Goal: Feedback & Contribution: Leave review/rating

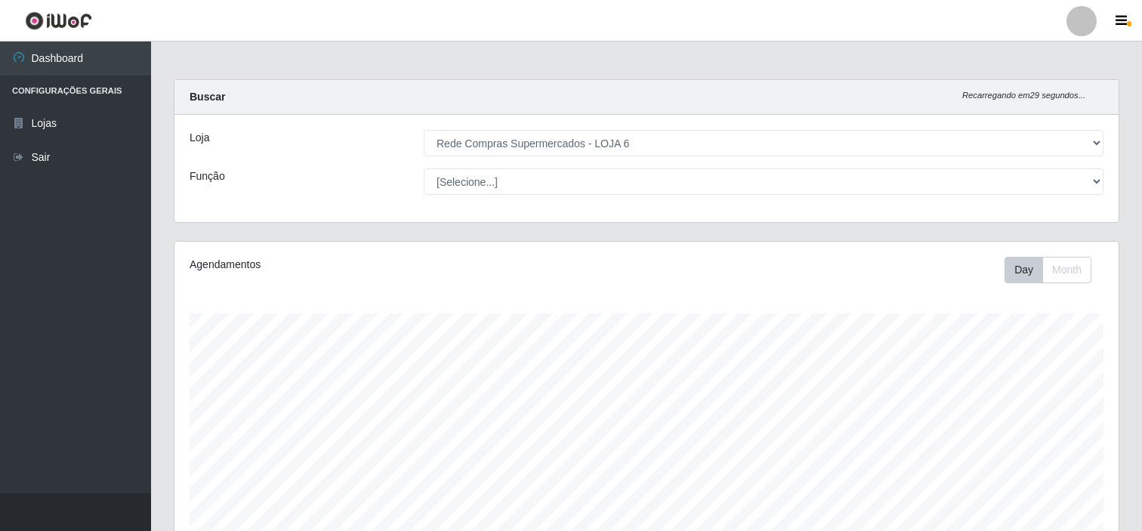
select select "398"
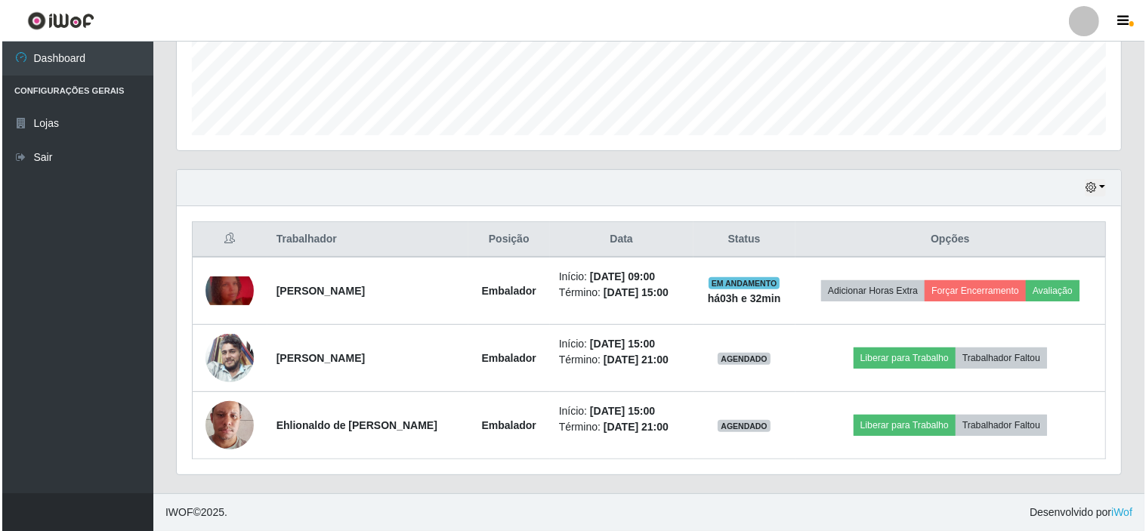
scroll to position [313, 944]
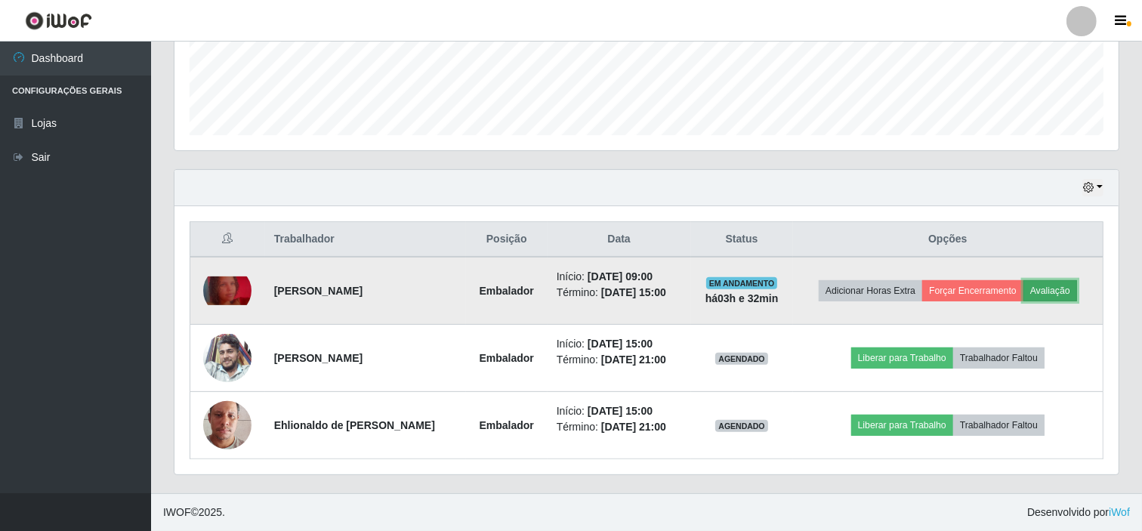
click at [1056, 287] on button "Avaliação" at bounding box center [1050, 290] width 54 height 21
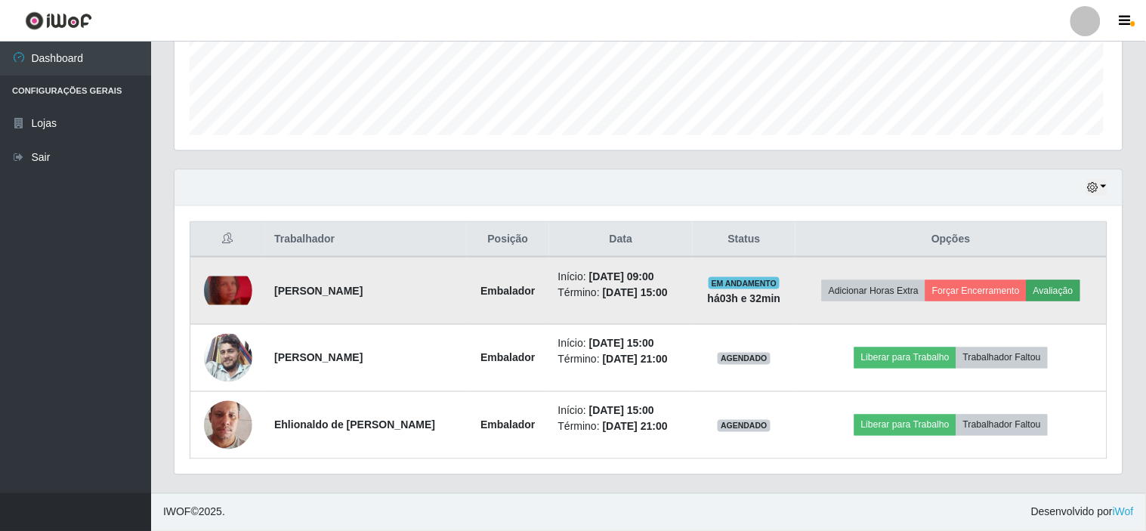
scroll to position [313, 934]
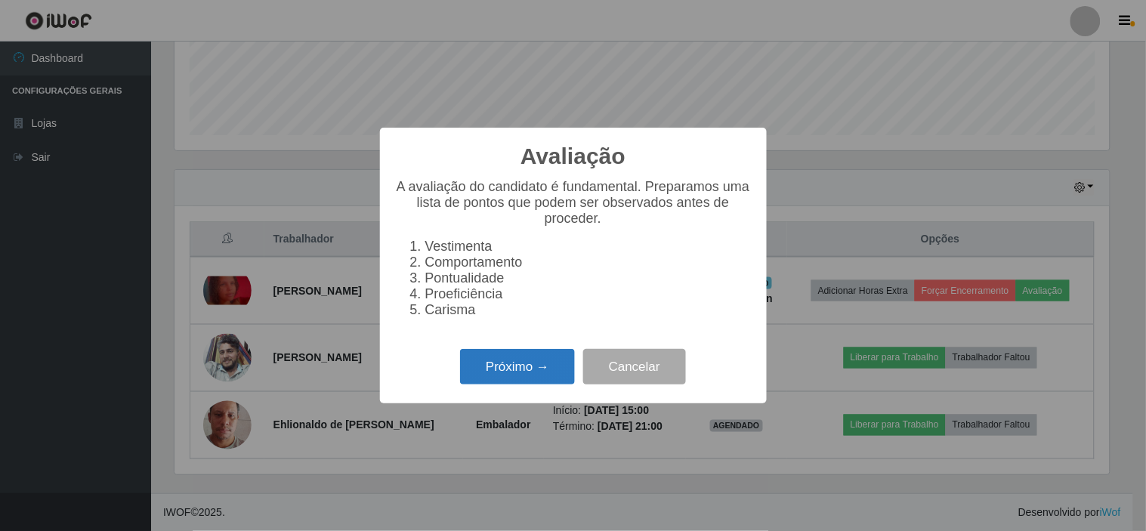
click at [499, 367] on button "Próximo →" at bounding box center [517, 366] width 115 height 35
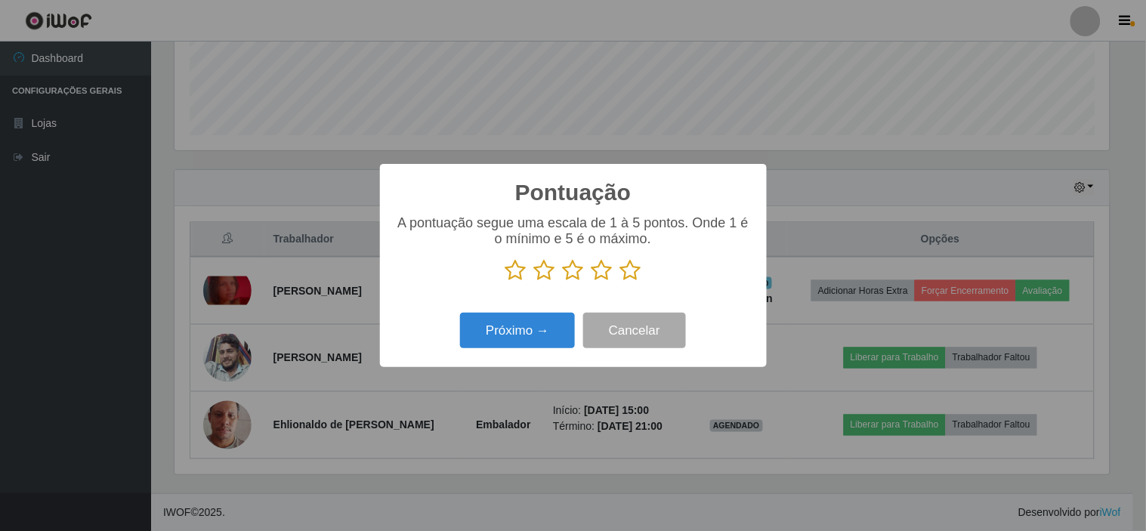
click at [630, 274] on icon at bounding box center [630, 270] width 21 height 23
click at [620, 282] on input "radio" at bounding box center [620, 282] width 0 height 0
click at [530, 329] on button "Próximo →" at bounding box center [517, 330] width 115 height 35
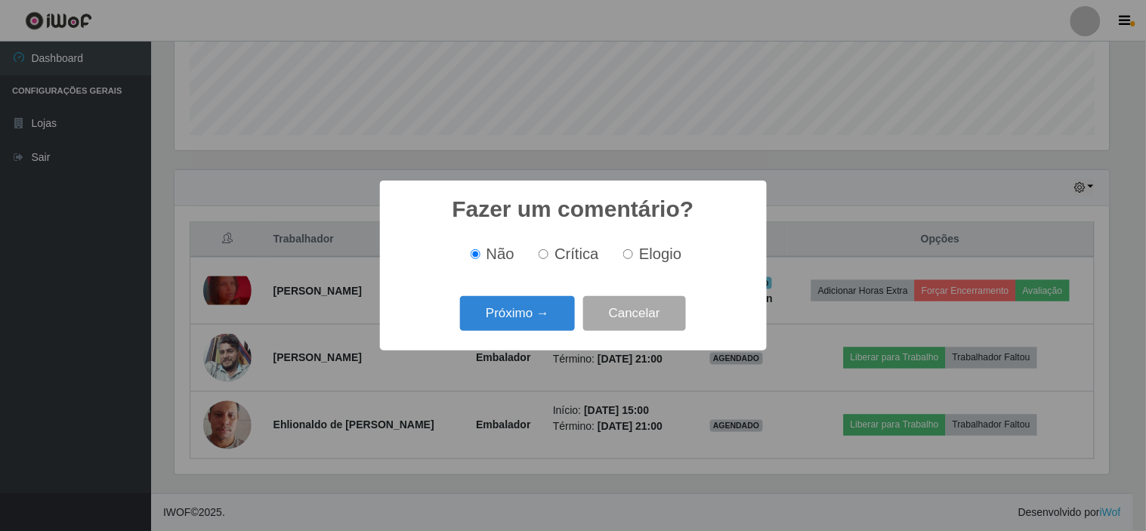
click at [623, 257] on input "Elogio" at bounding box center [628, 254] width 10 height 10
radio input "true"
click at [539, 307] on button "Próximo →" at bounding box center [517, 313] width 115 height 35
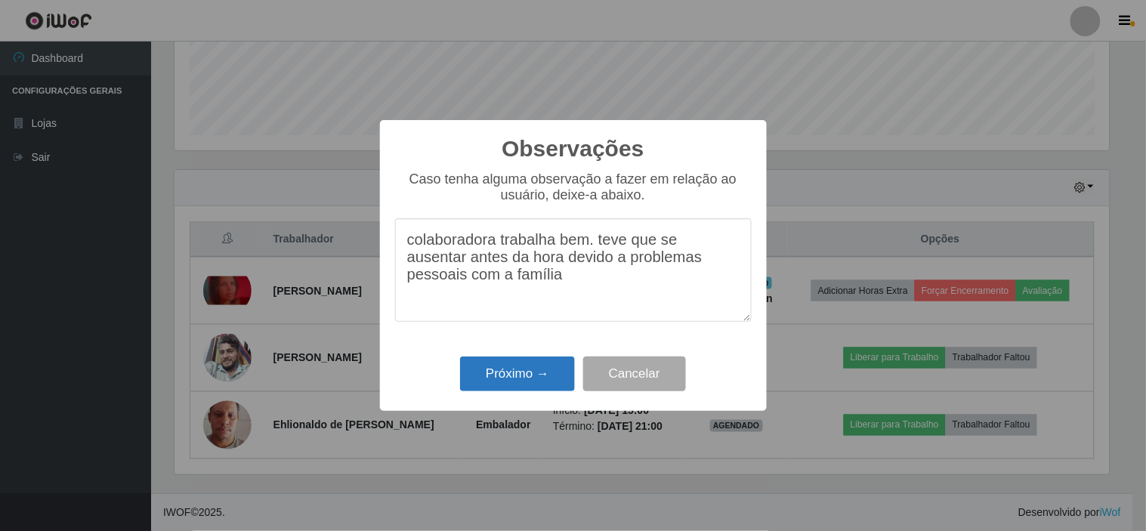
type textarea "colaboradora trabalha bem. teve que se ausentar antes da hora devido a problema…"
click at [554, 370] on button "Próximo →" at bounding box center [517, 374] width 115 height 35
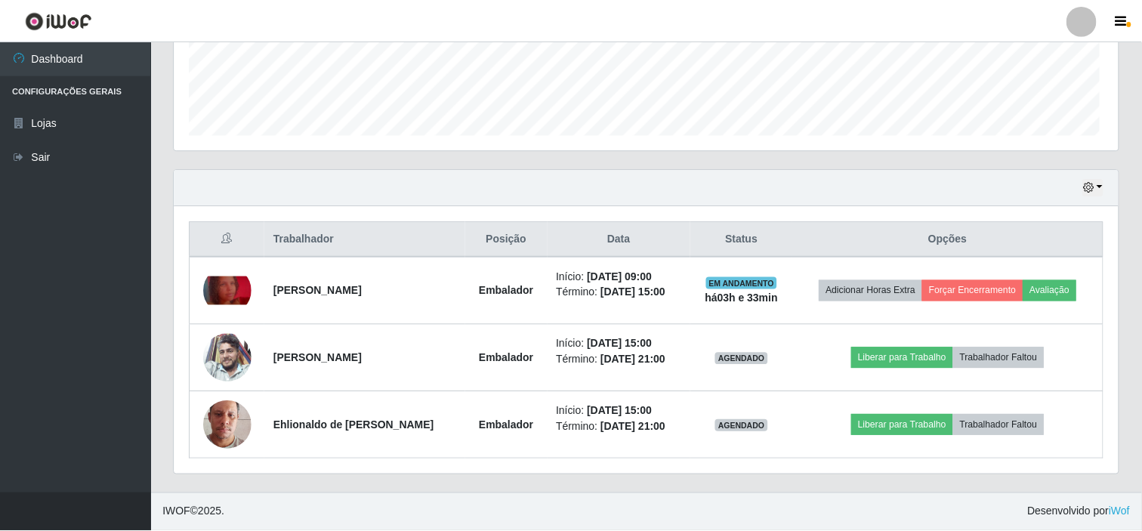
scroll to position [313, 944]
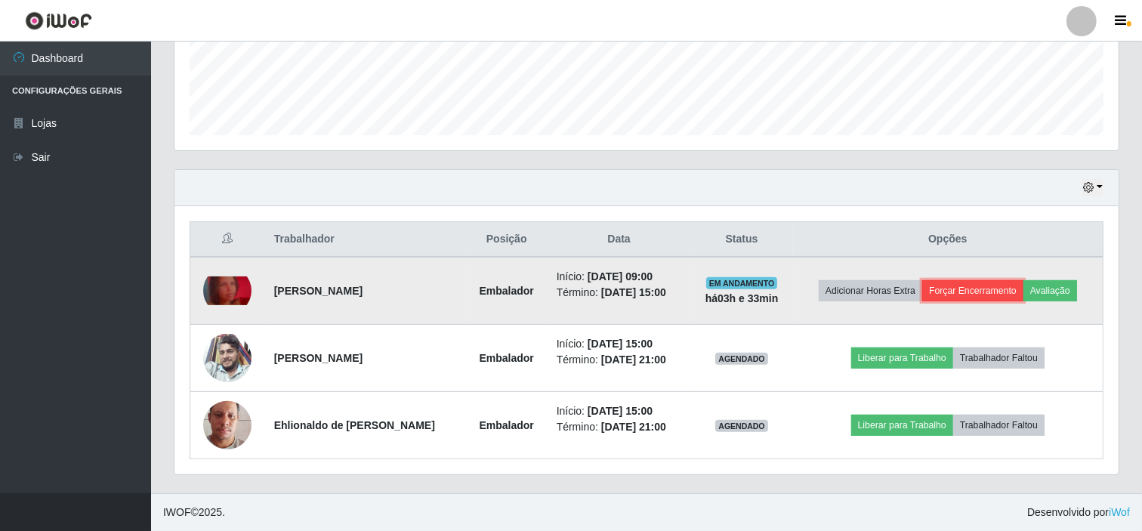
click at [980, 291] on button "Forçar Encerramento" at bounding box center [972, 290] width 101 height 21
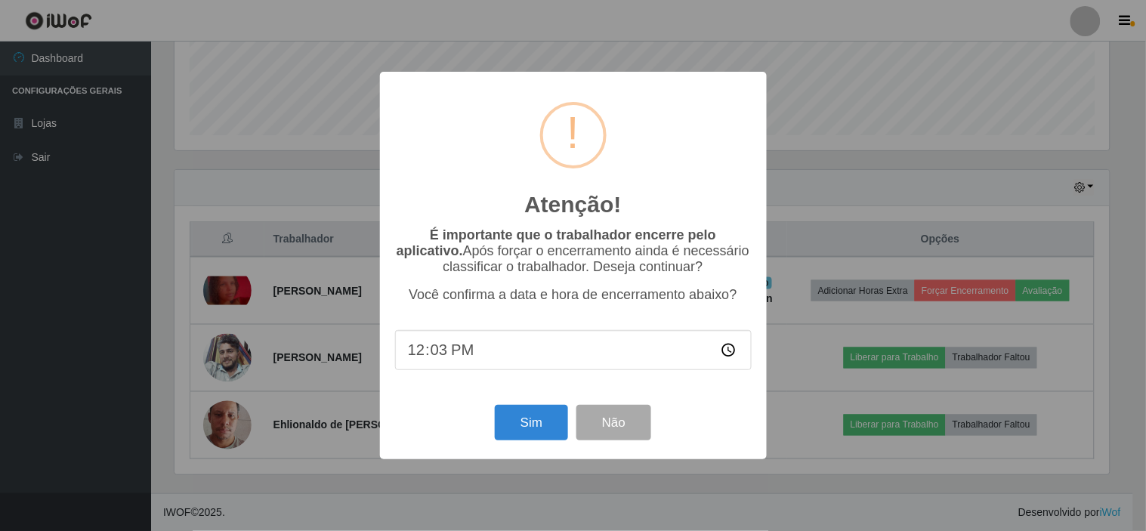
type input "12:34"
click at [526, 416] on button "Sim" at bounding box center [531, 422] width 73 height 35
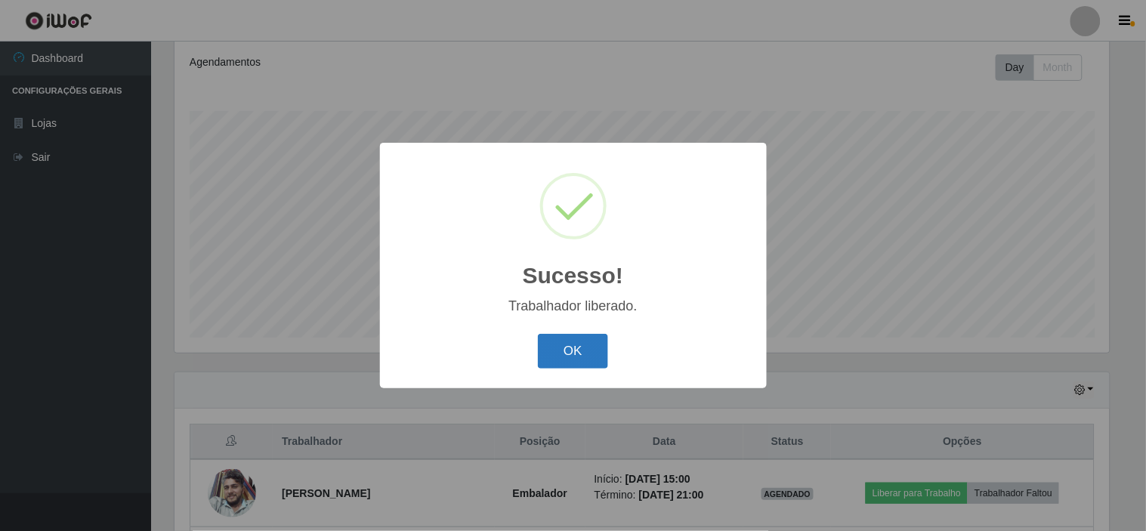
click at [587, 341] on button "OK" at bounding box center [573, 351] width 70 height 35
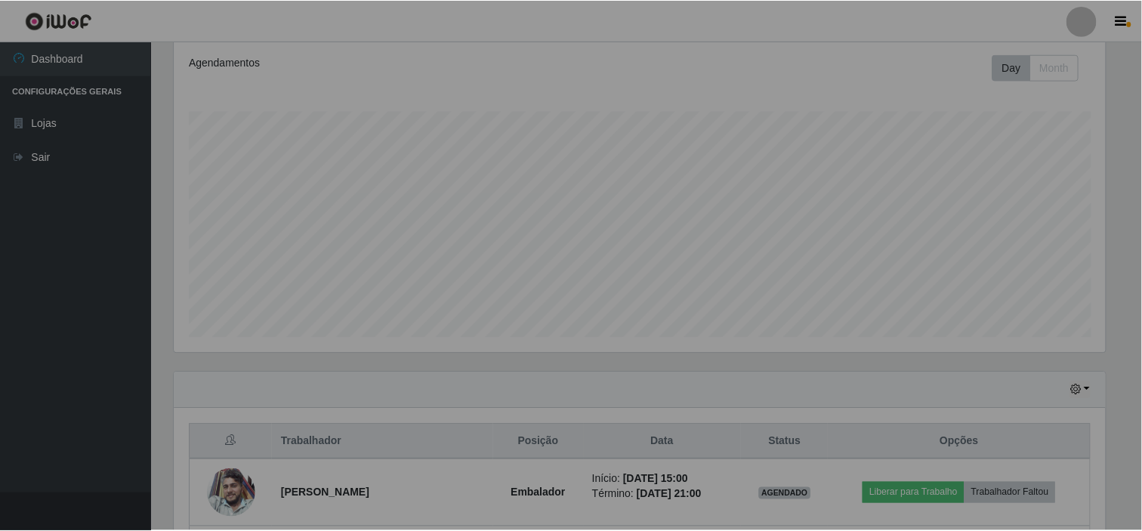
scroll to position [313, 944]
